Goal: Ask a question

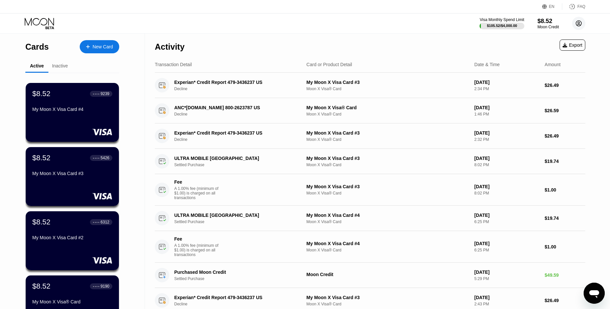
click at [579, 21] on circle at bounding box center [578, 23] width 13 height 13
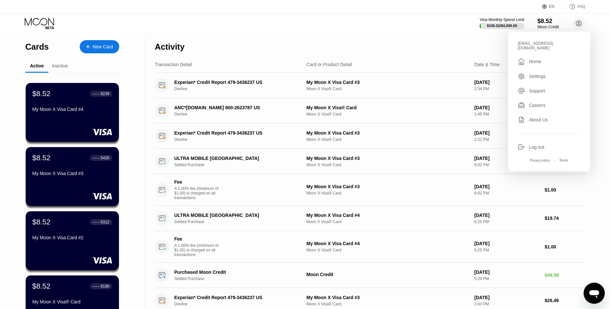
click at [595, 295] on icon "Open messaging window" at bounding box center [595, 295] width 10 height 8
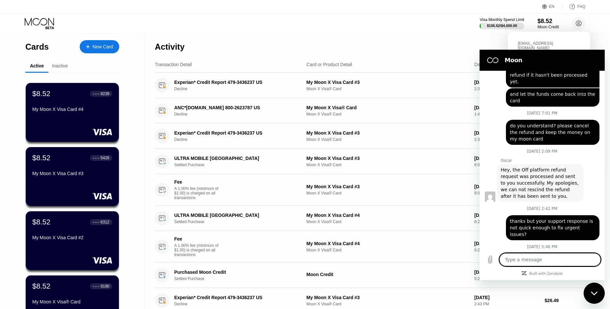
type textarea "x"
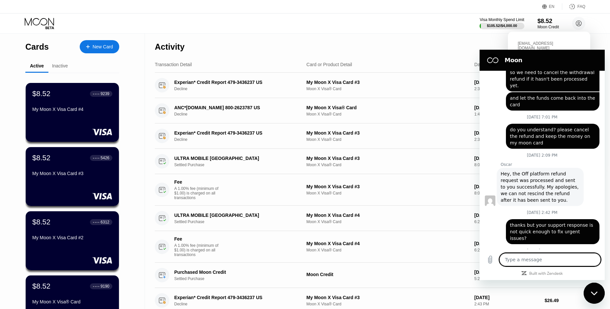
scroll to position [886, 0]
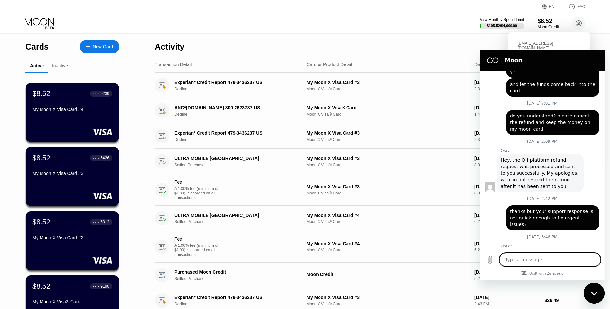
click at [541, 262] on textarea at bounding box center [551, 259] width 102 height 13
type textarea "H"
type textarea "x"
type textarea "He"
type textarea "x"
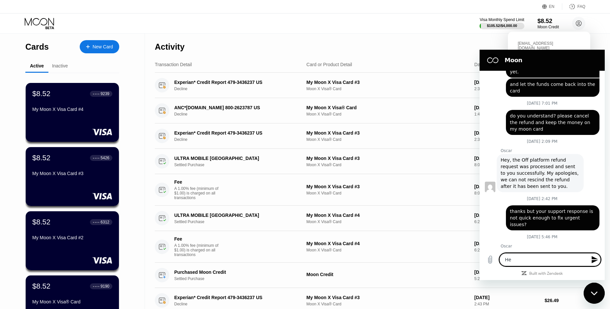
type textarea "Hel"
type textarea "x"
type textarea "Hell"
type textarea "x"
type textarea "Hello"
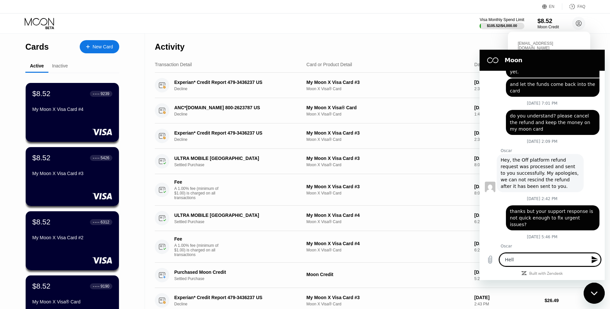
type textarea "x"
type textarea "Hello."
type textarea "x"
type textarea "Hello."
type textarea "x"
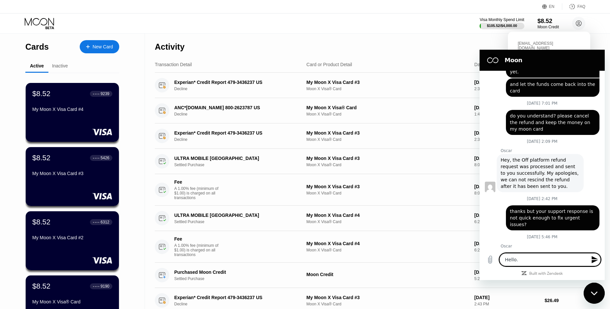
type textarea "Hello. I"
type textarea "x"
type textarea "Hello. I"
type textarea "x"
type textarea "Hello. I w"
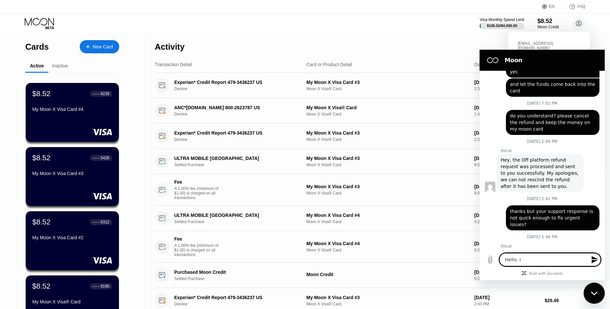
type textarea "x"
type textarea "Hello. I wi"
type textarea "x"
type textarea "Hello. I wil"
type textarea "x"
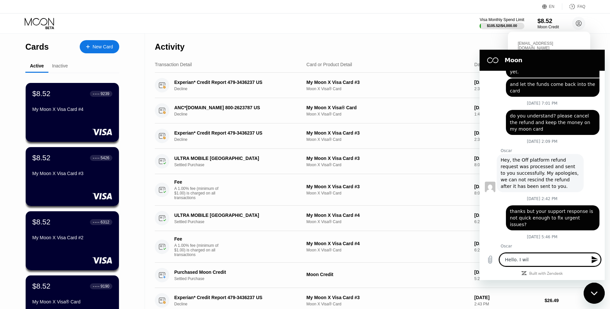
type textarea "Hello. I will"
type textarea "x"
type textarea "Hello. I will"
type textarea "x"
type textarea "Hello. I will l"
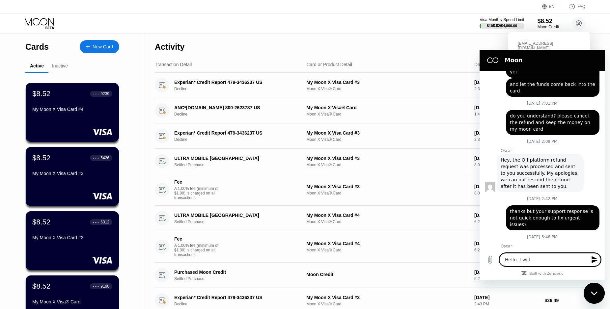
type textarea "x"
type textarea "Hello. I will li"
type textarea "x"
type textarea "Hello. I will lik"
type textarea "x"
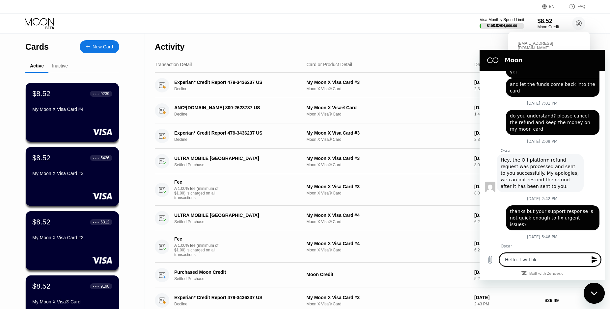
type textarea "Hello. I will like"
type textarea "x"
type textarea "Hello. I will like"
type textarea "x"
type textarea "Hello. I will like t"
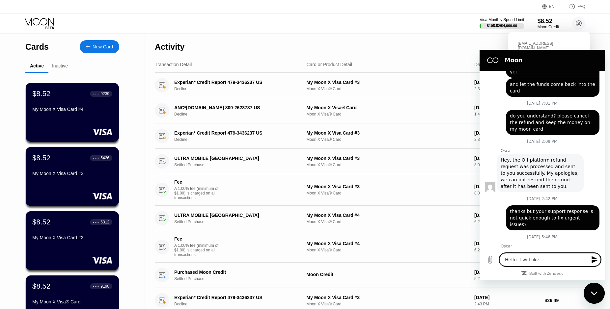
type textarea "x"
type textarea "Hello. I will like to"
type textarea "x"
type textarea "Hello. I will like to"
type textarea "x"
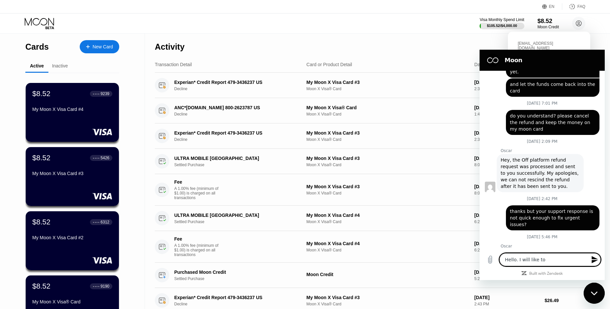
type textarea "Hello. I will like to k"
type textarea "x"
type textarea "Hello. I will like to kn"
type textarea "x"
type textarea "Hello. I will like to kno"
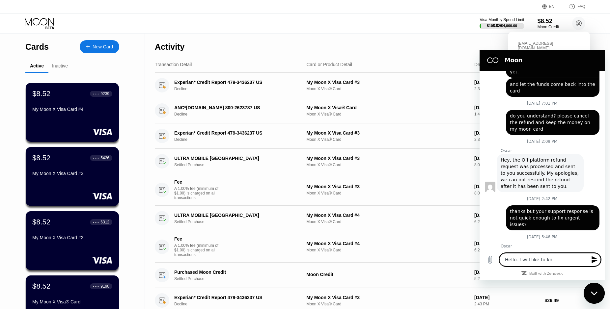
type textarea "x"
type textarea "Hello. I will like to know"
type textarea "x"
type textarea "Hello. I will like to know"
type textarea "x"
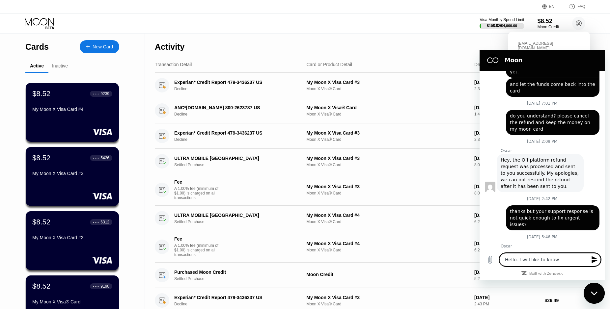
type textarea "Hello. I will like to know i"
type textarea "x"
type textarea "Hello. I will like to know if"
type textarea "x"
type textarea "Hello. I will like to know if"
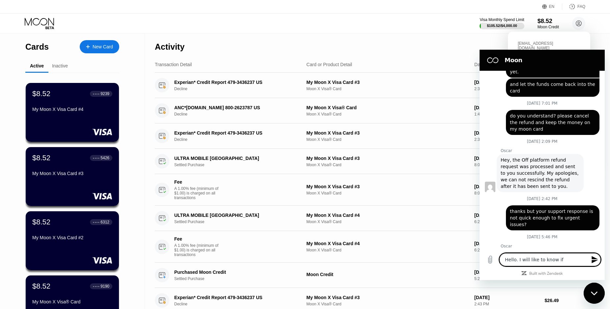
type textarea "x"
type textarea "Hello. I will like to know if y"
type textarea "x"
type textarea "Hello. I will like to know if yo"
type textarea "x"
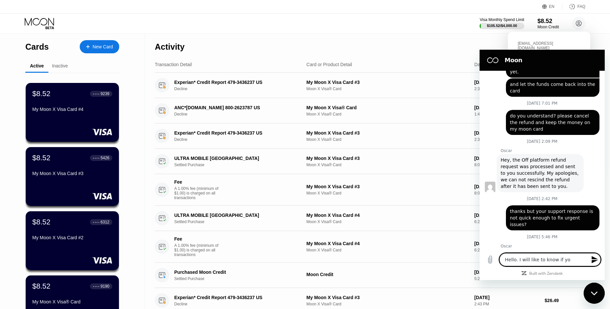
type textarea "Hello. I will like to know if you"
type textarea "x"
type textarea "Hello. I will like to know if your"
type textarea "x"
type textarea "Hello. I will like to know if your"
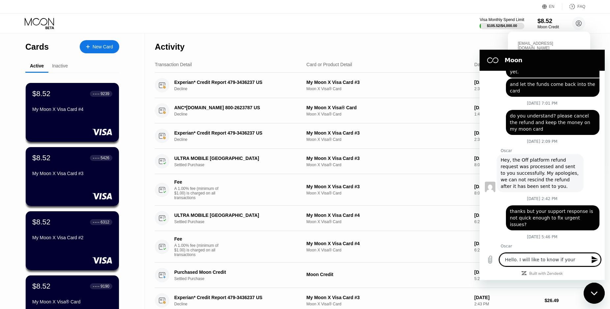
type textarea "x"
type textarea "Hello. I will like to know if your s"
type textarea "x"
type textarea "Hello. I will like to know if your se"
type textarea "x"
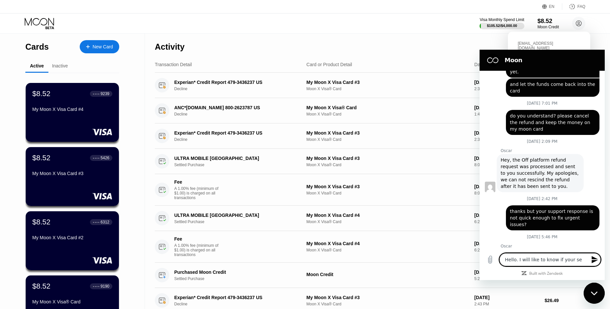
type textarea "Hello. I will like to know if your ser"
type textarea "x"
type textarea "Hello. I will like to know if your serv"
type textarea "x"
type textarea "Hello. I will like to know if your servi"
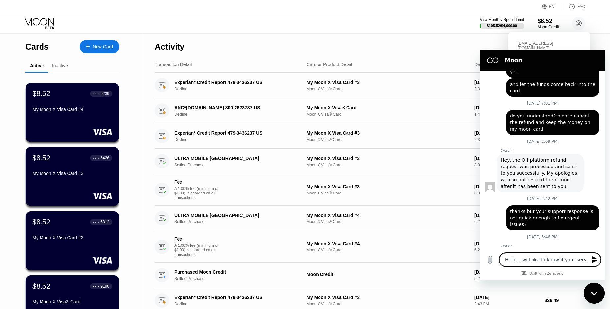
type textarea "x"
type textarea "Hello. I will like to know if your servic"
type textarea "x"
type textarea "Hello. I will like to know if your service"
type textarea "x"
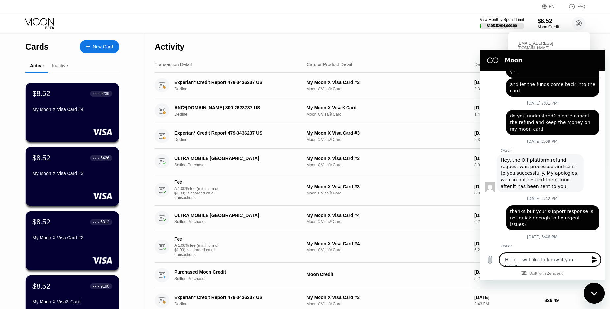
type textarea "Hello. I will like to know if your service"
type textarea "x"
type textarea "Hello. I will like to know if your service i"
type textarea "x"
type textarea "Hello. I will like to know if your service is"
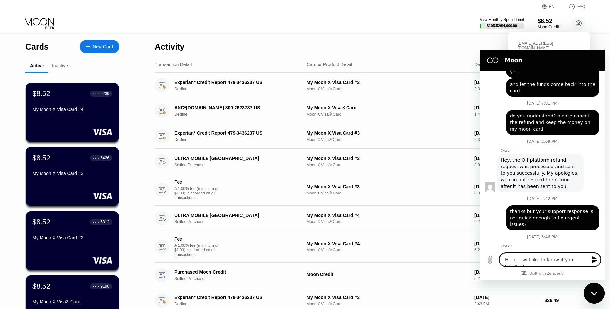
type textarea "x"
type textarea "Hello. I will like to know if your service is"
type textarea "x"
type textarea "Hello. I will like to know if your service is a"
type textarea "x"
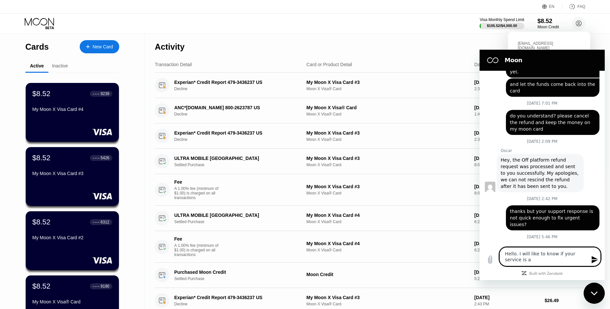
type textarea "Hello. I will like to know if your service is ab"
type textarea "x"
type textarea "Hello. I will like to know if your service is abl"
type textarea "x"
type textarea "Hello. I will like to know if your service is able"
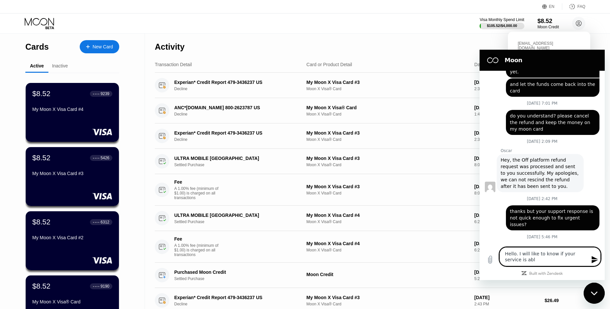
type textarea "x"
type textarea "Hello. I will like to know if your service is able"
type textarea "x"
type textarea "Hello. I will like to know if your service is able t"
type textarea "x"
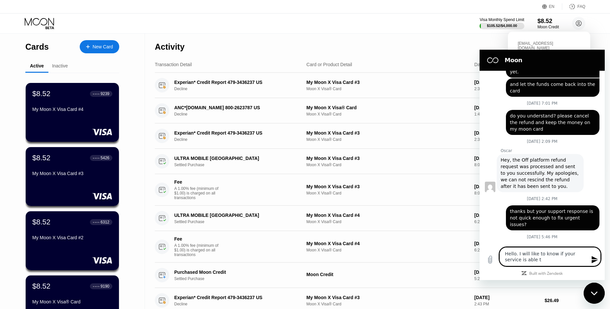
type textarea "Hello. I will like to know if your service is able to"
type textarea "x"
type textarea "Hello. I will like to know if your service is able to"
type textarea "x"
type textarea "Hello. I will like to know if your service is able to p"
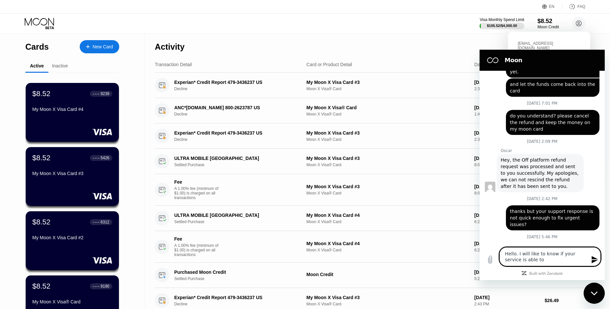
type textarea "x"
type textarea "Hello. I will like to know if your service is able to pr"
type textarea "x"
type textarea "Hello. I will like to know if your service is able to pro"
type textarea "x"
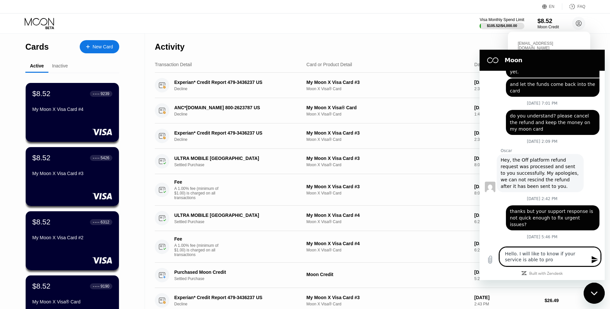
type textarea "Hello. I will like to know if your service is able to proc"
type textarea "x"
type textarea "Hello. I will like to know if your service is able to proce"
type textarea "x"
type textarea "Hello. I will like to know if your service is able to proces"
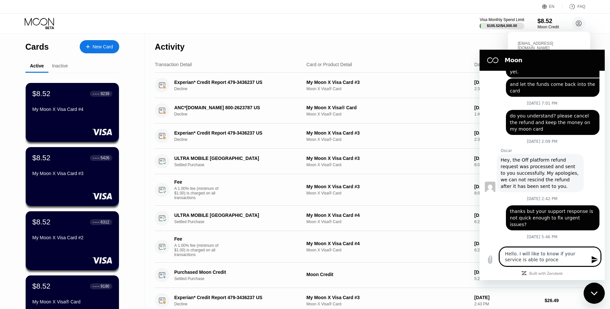
type textarea "x"
type textarea "Hello. I will like to know if your service is able to process"
type textarea "x"
type textarea "Hello. I will like to know if your service is able to process"
type textarea "x"
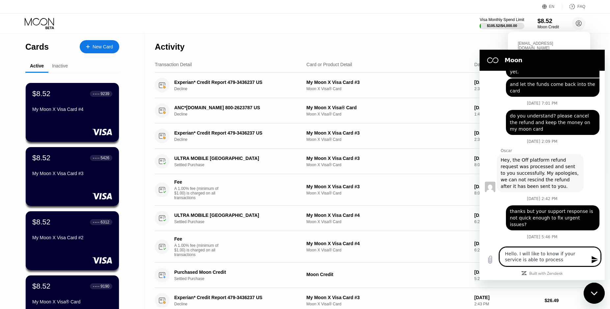
type textarea "Hello. I will like to know if your service is able to process a"
type textarea "x"
type textarea "Hello. I will like to know if your service is able to process a"
type textarea "x"
type textarea "Hello. I will like to know if your service is able to process a d"
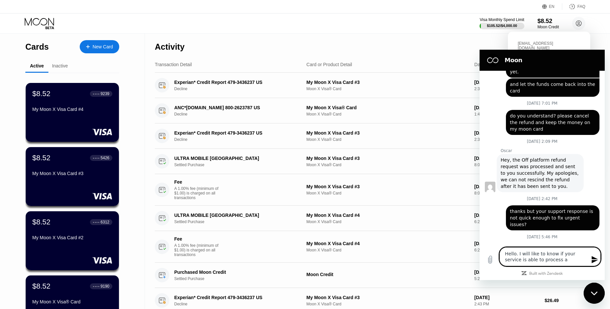
type textarea "x"
type textarea "Hello. I will like to know if your service is able to process a di"
type textarea "x"
type textarea "Hello. I will like to know if your service is able to process a dis"
type textarea "x"
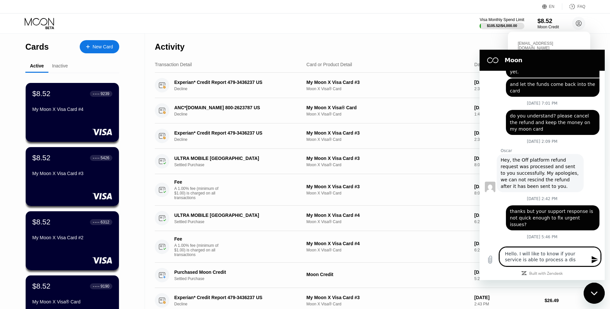
type textarea "Hello. I will like to know if your service is able to process a disp"
type textarea "x"
type textarea "Hello. I will like to know if your service is able to process a dispu"
type textarea "x"
type textarea "Hello. I will like to know if your service is able to process a disput"
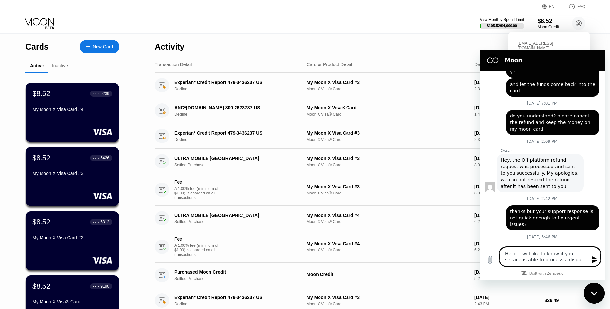
type textarea "x"
type textarea "Hello. I will like to know if your service is able to process a dispute"
type textarea "x"
type textarea "Hello. I will like to know if your service is able to process a dispute"
type textarea "x"
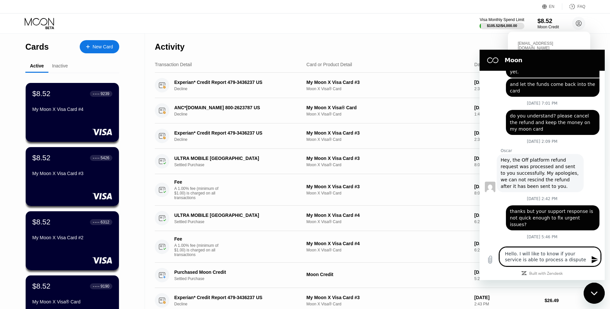
type textarea "Hello. I will like to know if your service is able to process a dispute f"
type textarea "x"
type textarea "Hello. I will like to know if your service is able to process a dispute fo"
type textarea "x"
type textarea "Hello. I will like to know if your service is able to process a dispute for"
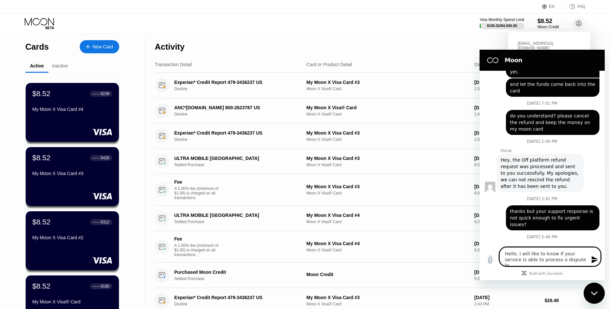
type textarea "x"
type textarea "Hello. I will like to know if your service is able to process a dispute for"
type textarea "x"
type textarea "Hello. I will like to know if your service is able to process a dispute for c"
type textarea "x"
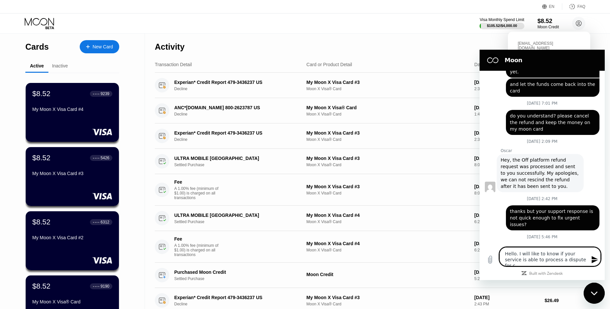
type textarea "Hello. I will like to know if your service is able to process a dispute for cu"
type textarea "x"
type textarea "Hello. I will like to know if your service is able to process a dispute for cus"
type textarea "x"
type textarea "Hello. I will like to know if your service is able to process a dispute for cust"
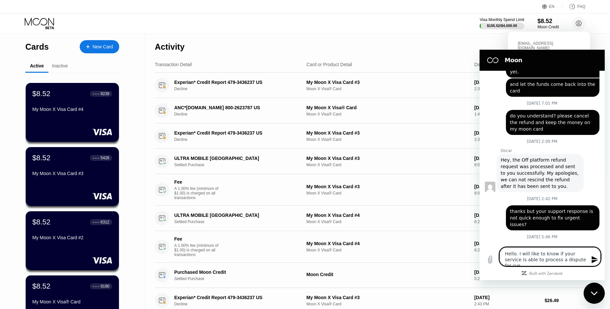
type textarea "x"
type textarea "Hello. I will like to know if your service is able to process a dispute for cus…"
type textarea "x"
type textarea "Hello. I will like to know if your service is able to process a dispute for cus…"
type textarea "x"
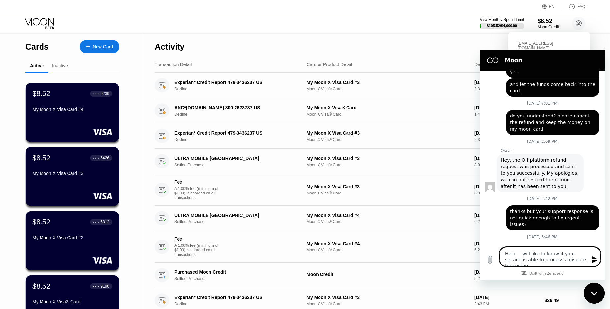
type textarea "Hello. I will like to know if your service is able to process a dispute for cus…"
type textarea "x"
type textarea "Hello. I will like to know if your service is able to process a dispute for cus…"
type textarea "x"
type textarea "Hello. I will like to know if your service is able to process a dispute for cus…"
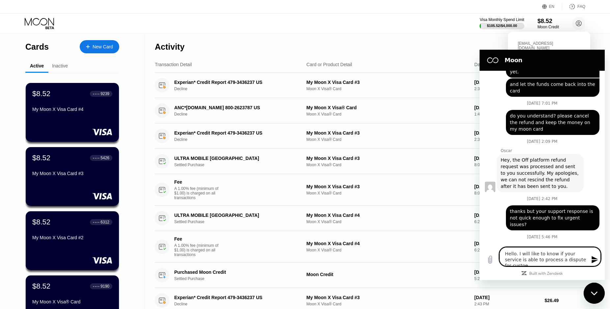
type textarea "x"
type textarea "Hello. I will like to know if your service is able to process a dispute for cus…"
type textarea "x"
type textarea "Hello. I will like to know if your service is able to process a dispute for cus…"
type textarea "x"
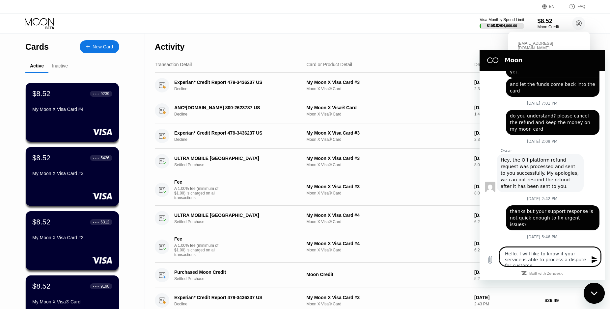
type textarea "Hello. I will like to know if your service is able to process a dispute for cus…"
type textarea "x"
type textarea "Hello. I will like to know if your service is able to process a dispute for cus…"
type textarea "x"
type textarea "Hello. I will like to know if your service is able to process a dispute for cus…"
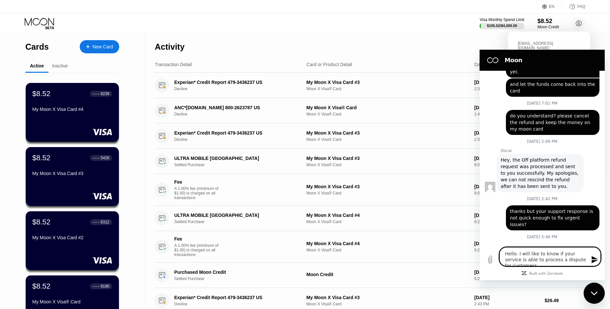
type textarea "x"
type textarea "Hello. I will like to know if your service is able to process a dispute for cus…"
type textarea "x"
type textarea "Hello. I will like to know if your service is able to process a dispute for cus…"
type textarea "x"
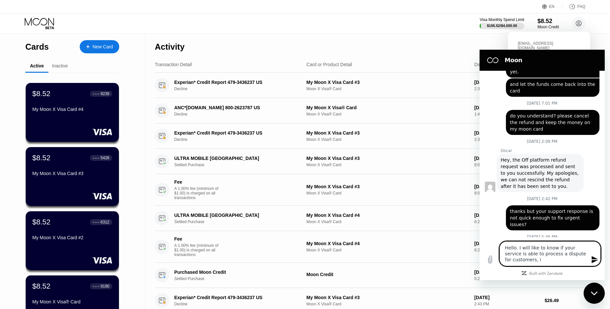
type textarea "Hello. I will like to know if your service is able to process a dispute for cus…"
type textarea "x"
type textarea "Hello. I will like to know if your service is able to process a dispute for cus…"
type textarea "x"
type textarea "Hello. I will like to know if your service is able to process a dispute for cus…"
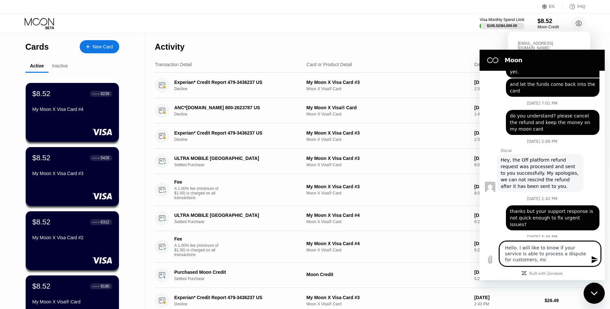
type textarea "x"
type textarea "Hello. I will like to know if your service is able to process a dispute for cus…"
type textarea "x"
type textarea "Hello. I will like to know if your service is able to process a dispute for cus…"
type textarea "x"
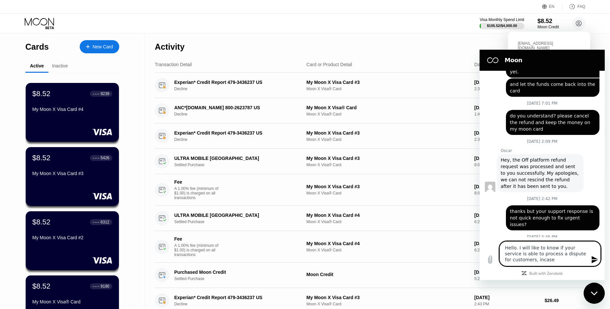
type textarea "Hello. I will like to know if your service is able to process a dispute for cus…"
type textarea "x"
type textarea "Hello. I will like to know if your service is able to process a dispute for cus…"
type textarea "x"
type textarea "Hello. I will like to know if your service is able to process a dispute for cus…"
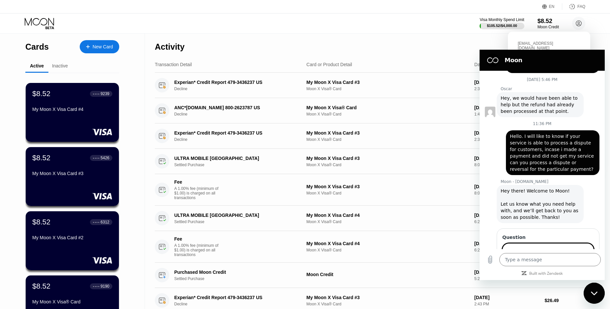
scroll to position [1042, 0]
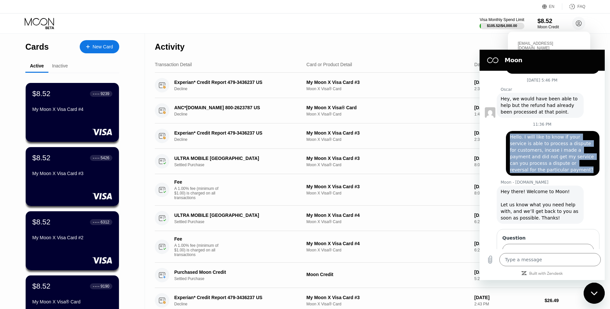
drag, startPoint x: 510, startPoint y: 104, endPoint x: 554, endPoint y: 138, distance: 56.2
click at [554, 138] on div "says: Hello. I will like to know if your service is able to process a dispute f…" at bounding box center [553, 153] width 94 height 45
copy span "Hello. I will like to know if your service is able to process a dispute for cus…"
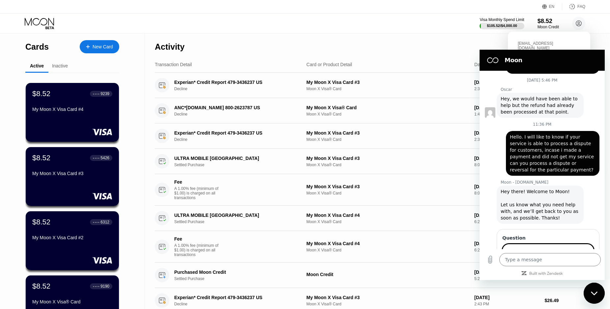
click at [528, 244] on input "Question" at bounding box center [549, 251] width 92 height 14
paste input "Hello. I will like to know if your service is able to process a dispute for cus…"
click at [582, 266] on span "Send" at bounding box center [583, 270] width 12 height 8
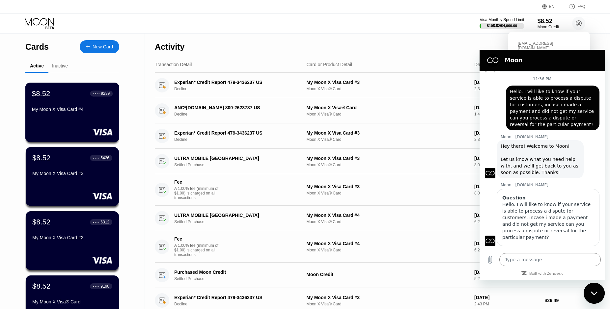
click at [88, 110] on div "My Moon X Visa Card #4" at bounding box center [72, 109] width 81 height 5
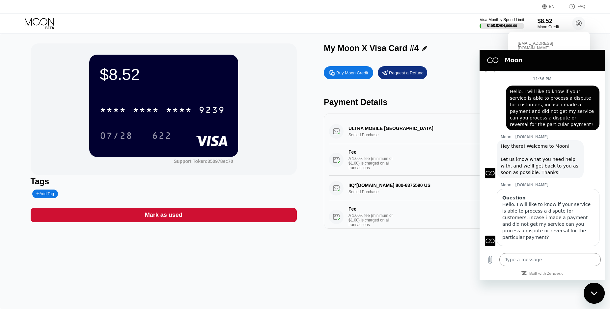
click at [553, 55] on div "Moon" at bounding box center [541, 60] width 115 height 13
click at [591, 289] on div "Close messaging window" at bounding box center [595, 294] width 20 height 20
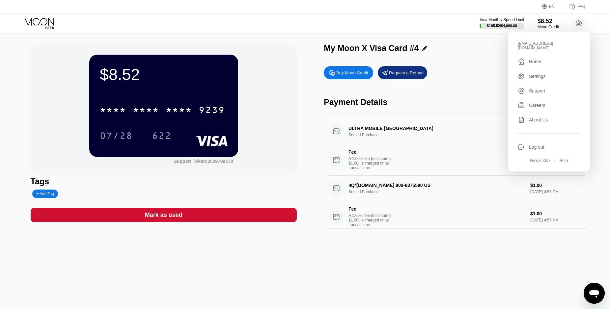
click at [459, 56] on div "My Moon X Visa Card #4" at bounding box center [457, 50] width 266 height 13
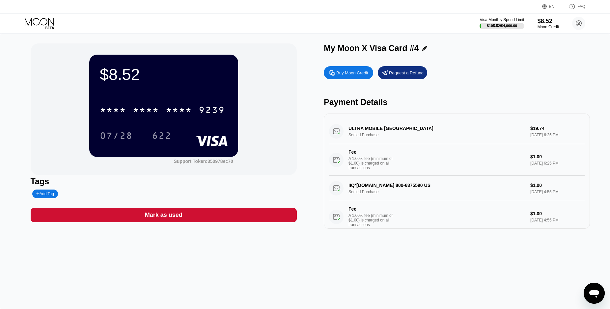
click at [416, 131] on div "ULTRA MOBILE COSTA MESA US Settled Purchase $19.74 [DATE] 6:25 PM Fee A 1.00% f…" at bounding box center [457, 147] width 256 height 57
click at [392, 129] on div "ULTRA MOBILE COSTA MESA US Settled Purchase $19.74 [DATE] 6:25 PM Fee A 1.00% f…" at bounding box center [457, 147] width 256 height 57
click at [390, 129] on div "ULTRA MOBILE COSTA MESA US Settled Purchase $19.74 [DATE] 6:25 PM Fee A 1.00% f…" at bounding box center [457, 147] width 256 height 57
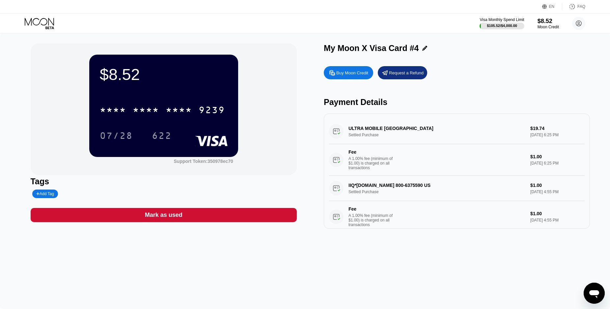
click at [390, 129] on div "ULTRA MOBILE COSTA MESA US Settled Purchase $19.74 [DATE] 6:25 PM Fee A 1.00% f…" at bounding box center [457, 147] width 256 height 57
drag, startPoint x: 348, startPoint y: 130, endPoint x: 388, endPoint y: 131, distance: 39.9
click at [388, 131] on div "ULTRA MOBILE COSTA MESA US Settled Purchase $19.74 [DATE] 6:25 PM Fee A 1.00% f…" at bounding box center [457, 147] width 256 height 57
click at [396, 132] on div "ULTRA MOBILE COSTA MESA US Settled Purchase $19.74 [DATE] 6:25 PM Fee A 1.00% f…" at bounding box center [457, 147] width 256 height 57
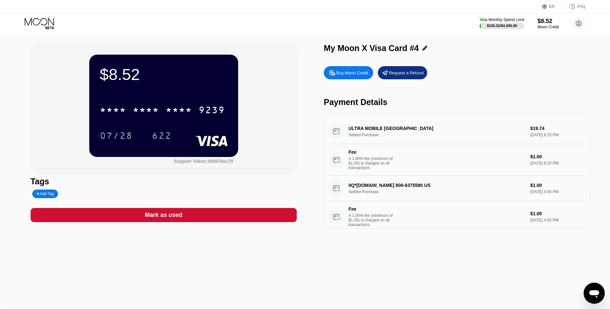
click at [525, 129] on div "ULTRA MOBILE COSTA MESA US Settled Purchase $19.74 [DATE] 6:25 PM Fee A 1.00% f…" at bounding box center [457, 147] width 256 height 57
click at [536, 131] on div "ULTRA MOBILE COSTA MESA US Settled Purchase $19.74 [DATE] 6:25 PM Fee A 1.00% f…" at bounding box center [457, 147] width 256 height 57
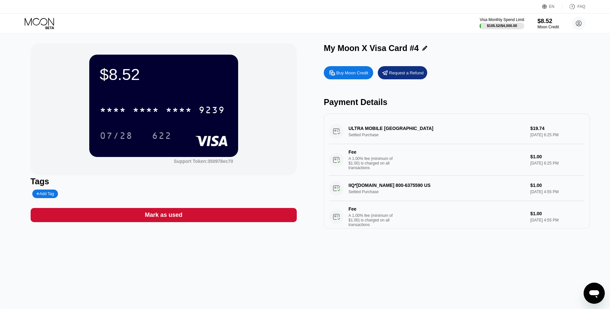
click at [536, 131] on div "ULTRA MOBILE COSTA MESA US Settled Purchase $19.74 [DATE] 6:25 PM Fee A 1.00% f…" at bounding box center [457, 147] width 256 height 57
